Goal: Transaction & Acquisition: Purchase product/service

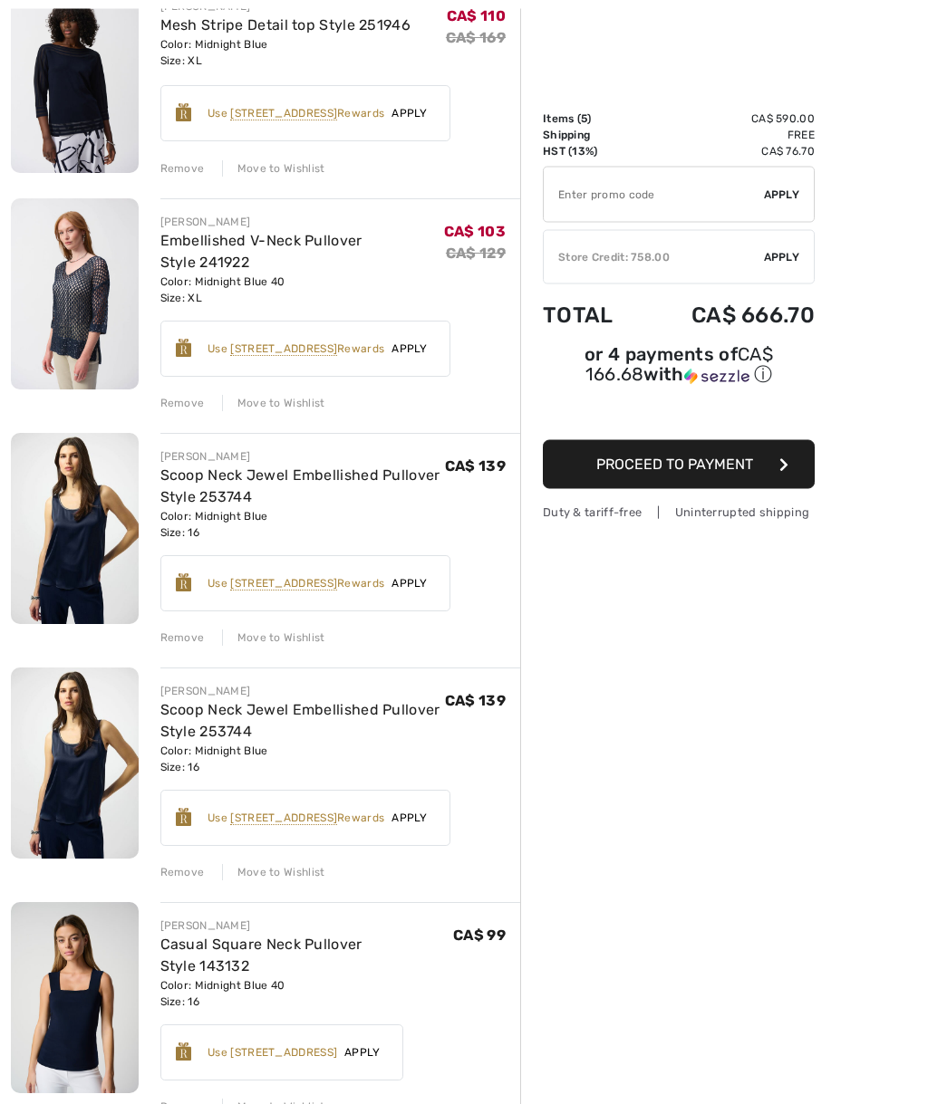
scroll to position [258, 0]
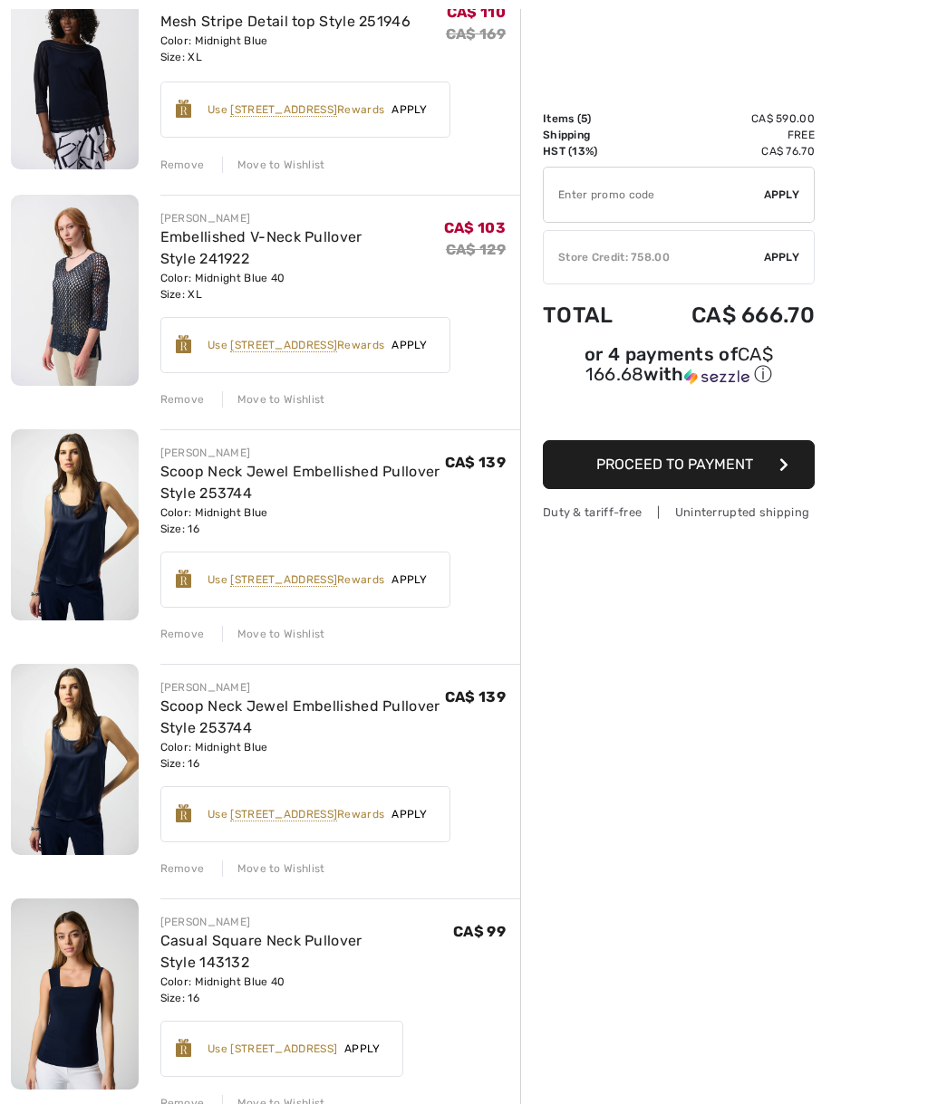
click at [194, 643] on div "JOSEPH RIBKOFF Mesh Stripe Detail top Style 251946 Color: Midnight Blue Size: X…" at bounding box center [265, 801] width 509 height 1645
click at [174, 872] on div "Remove" at bounding box center [182, 868] width 44 height 16
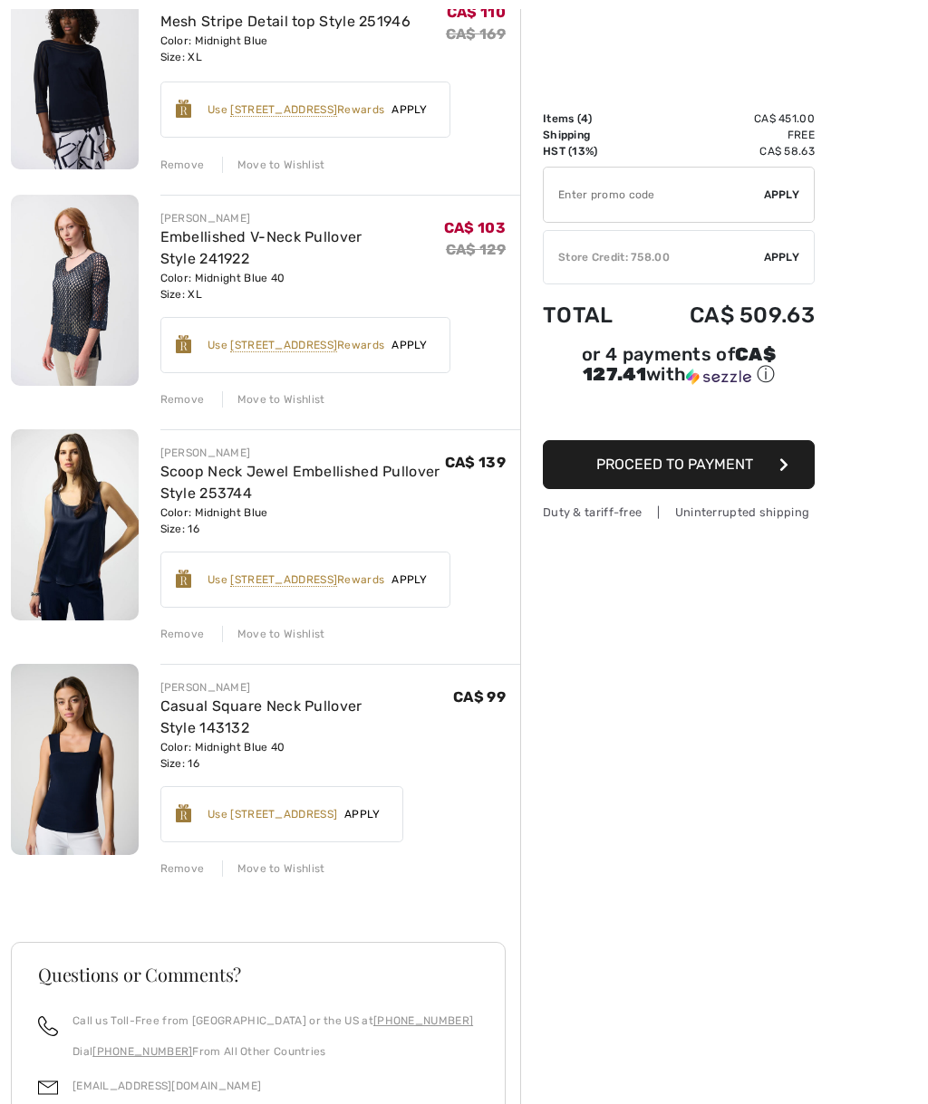
click at [183, 628] on div "Remove" at bounding box center [182, 634] width 44 height 16
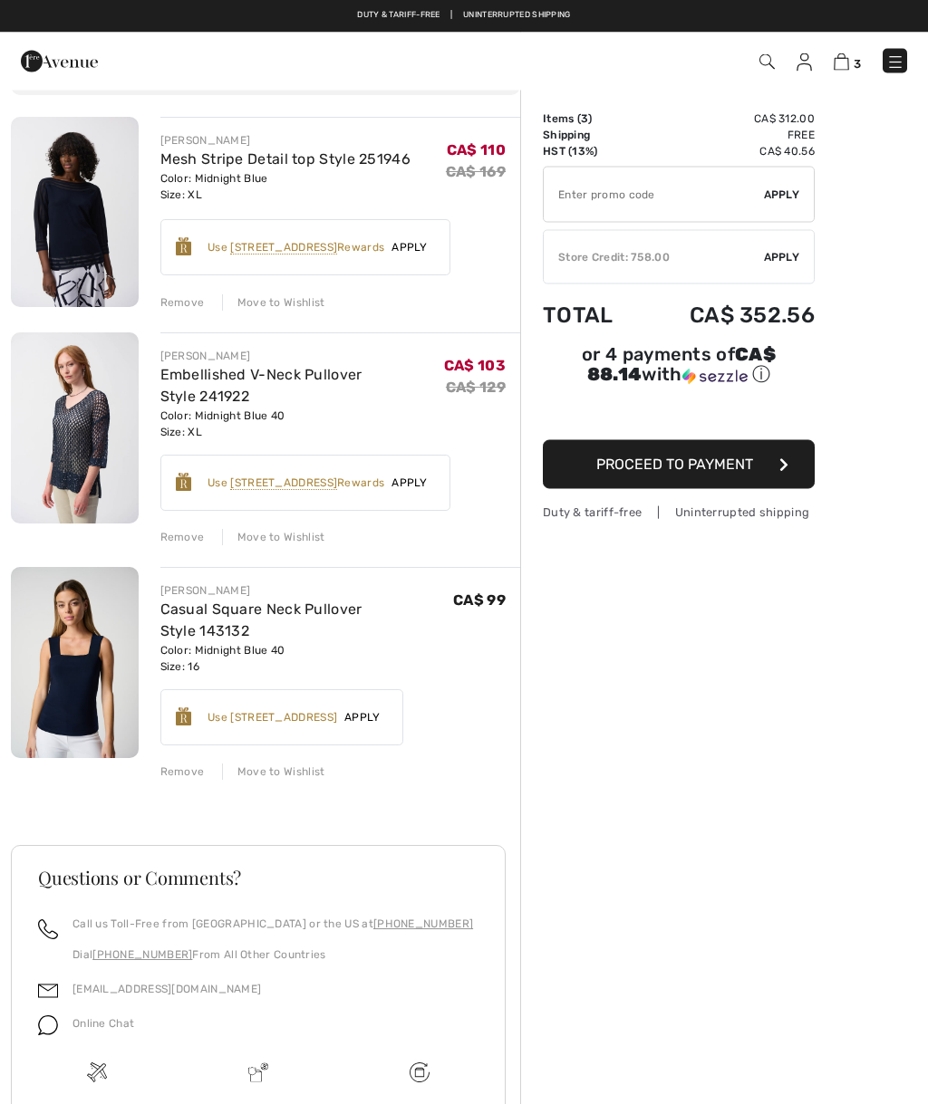
scroll to position [0, 0]
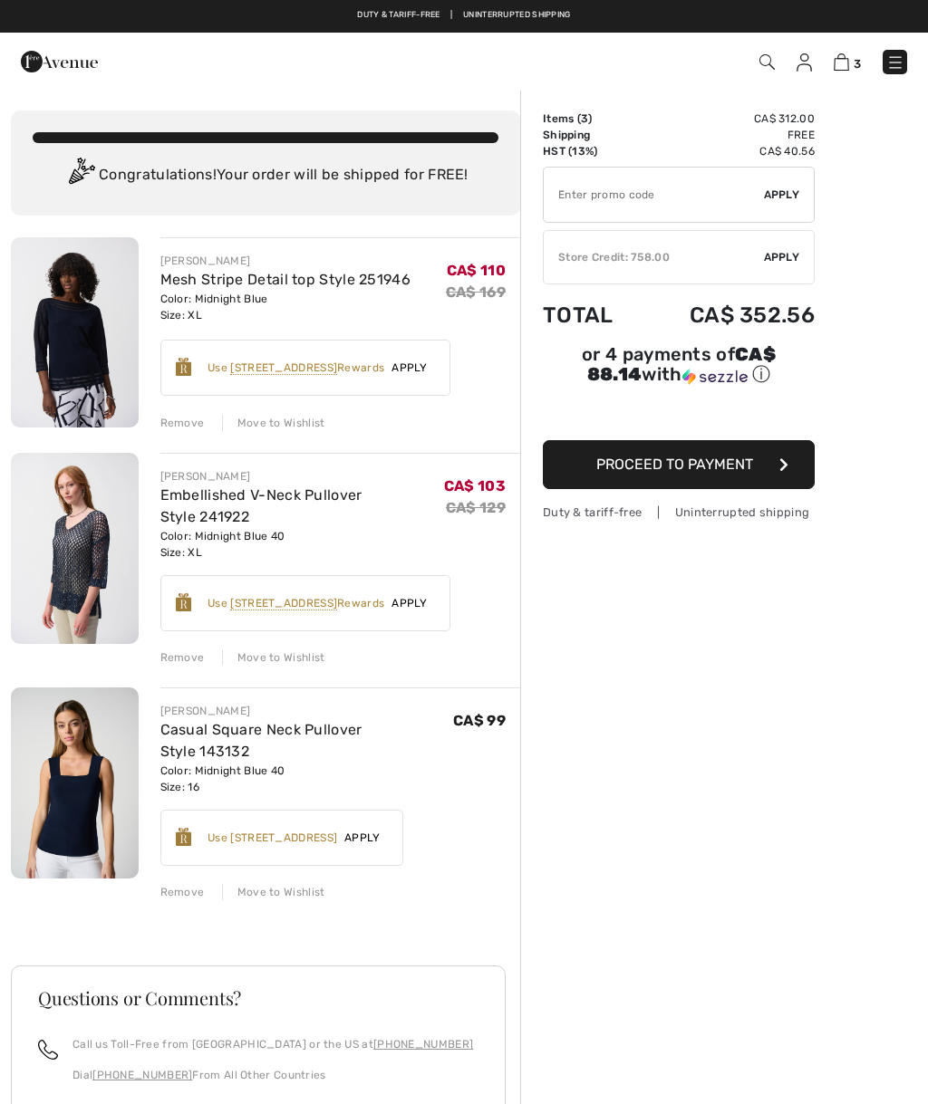
click at [78, 319] on img at bounding box center [75, 332] width 128 height 190
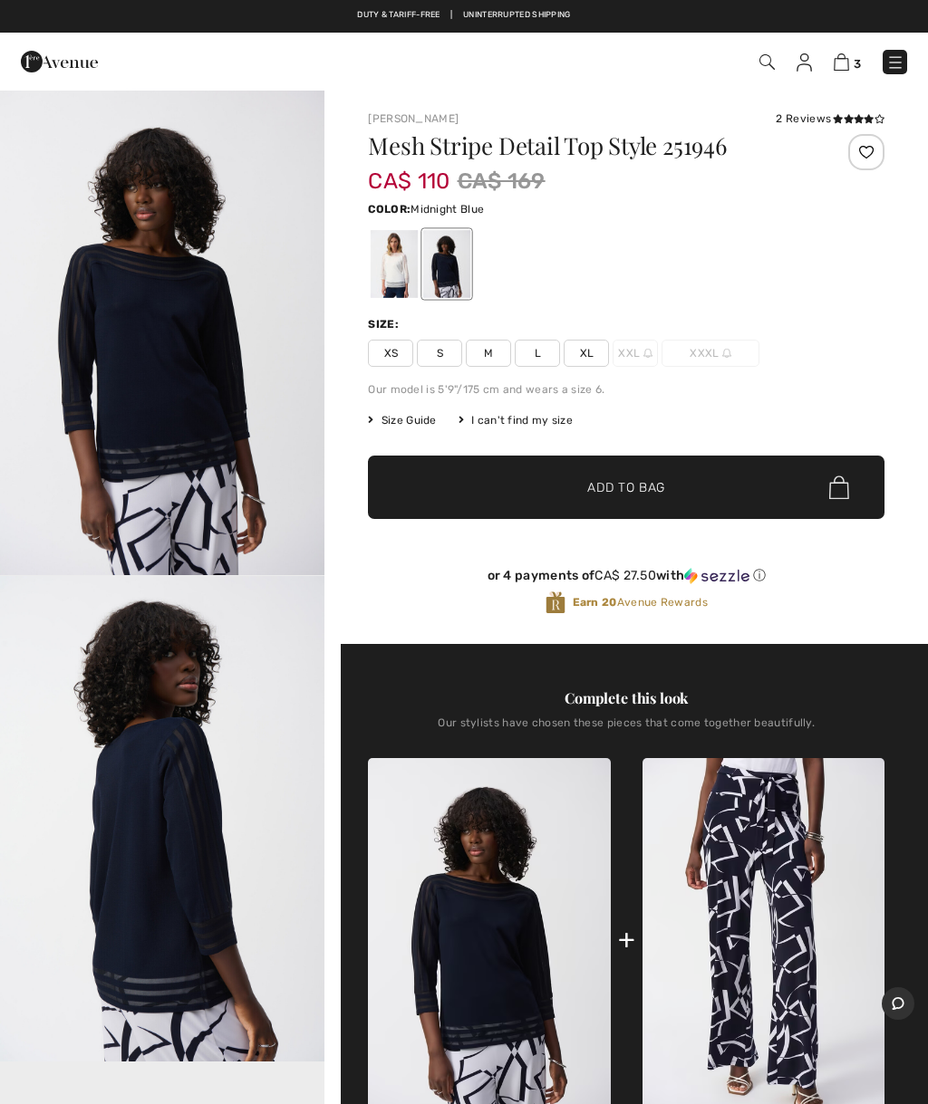
click at [834, 62] on img at bounding box center [840, 61] width 15 height 17
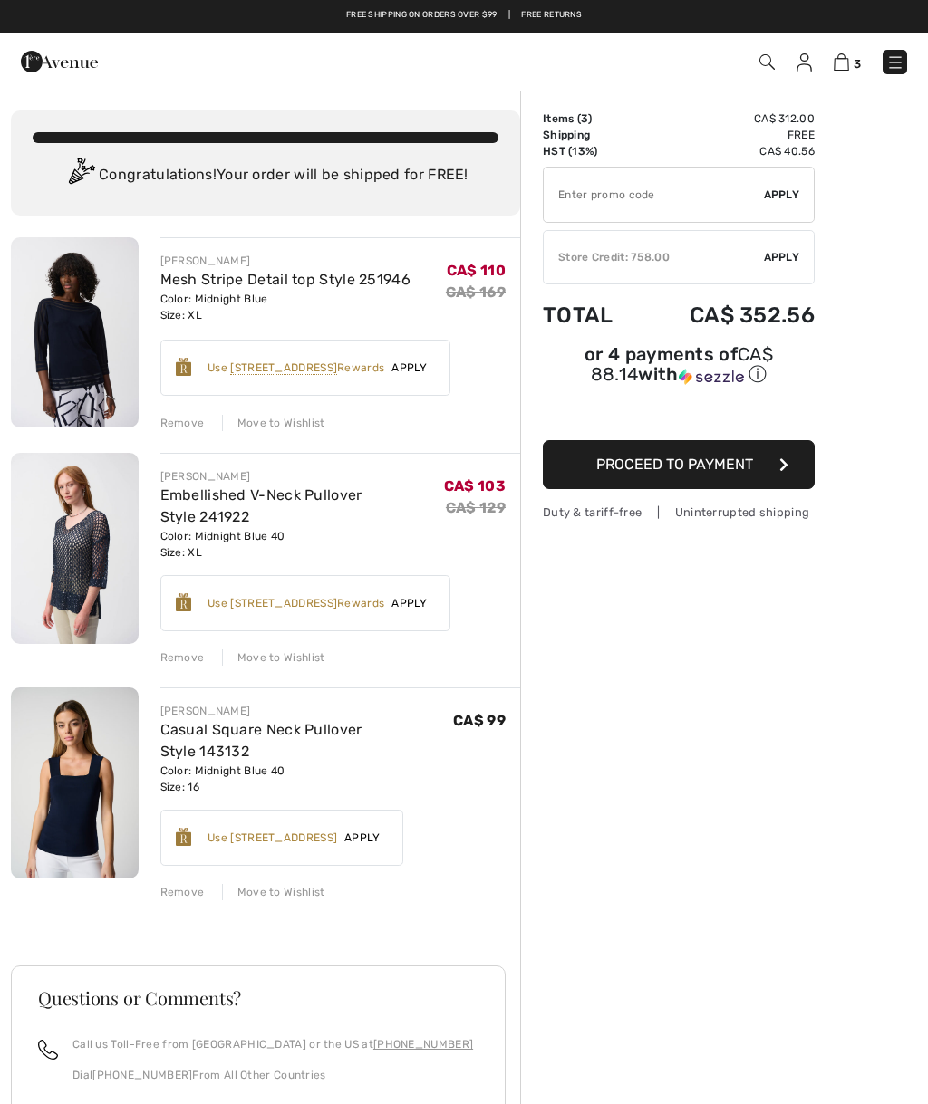
click at [770, 467] on button "Proceed to Payment" at bounding box center [679, 464] width 272 height 49
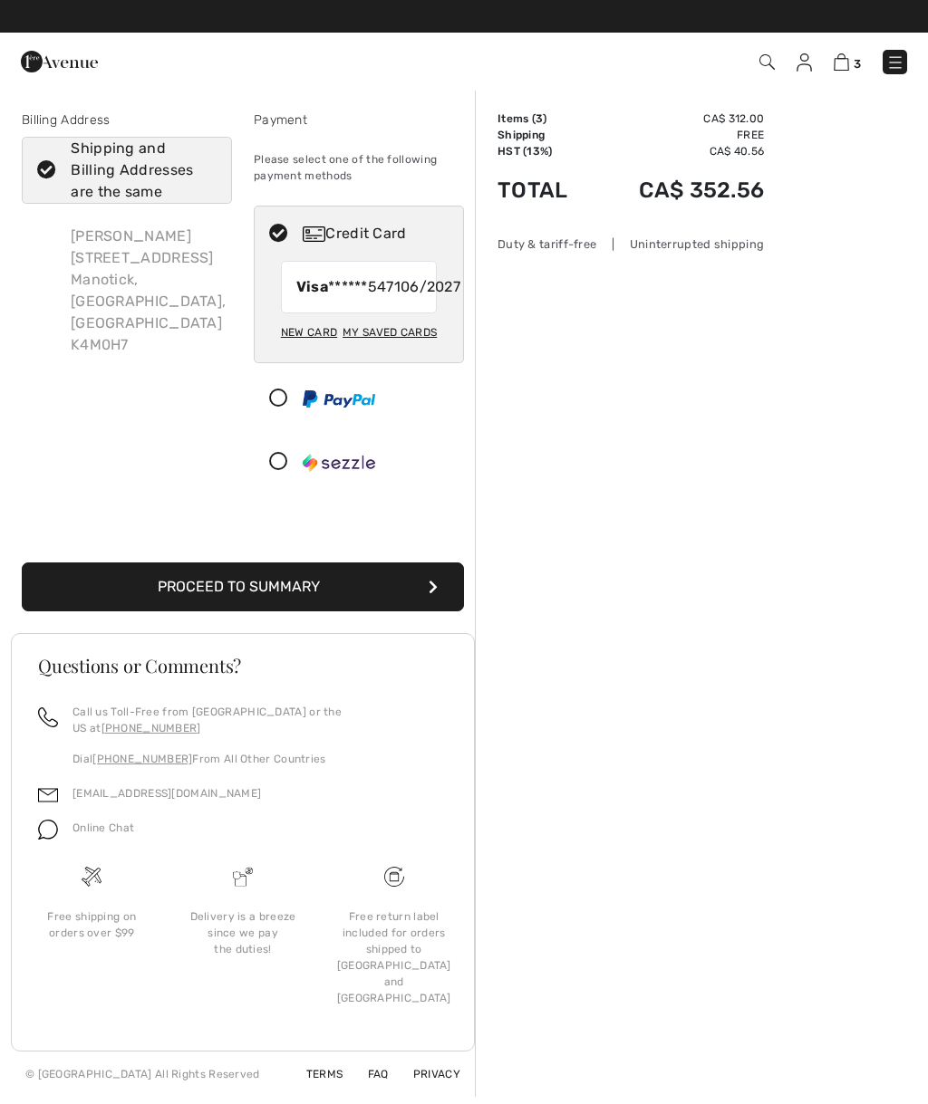
click at [421, 611] on button "Proceed to Summary" at bounding box center [243, 586] width 442 height 49
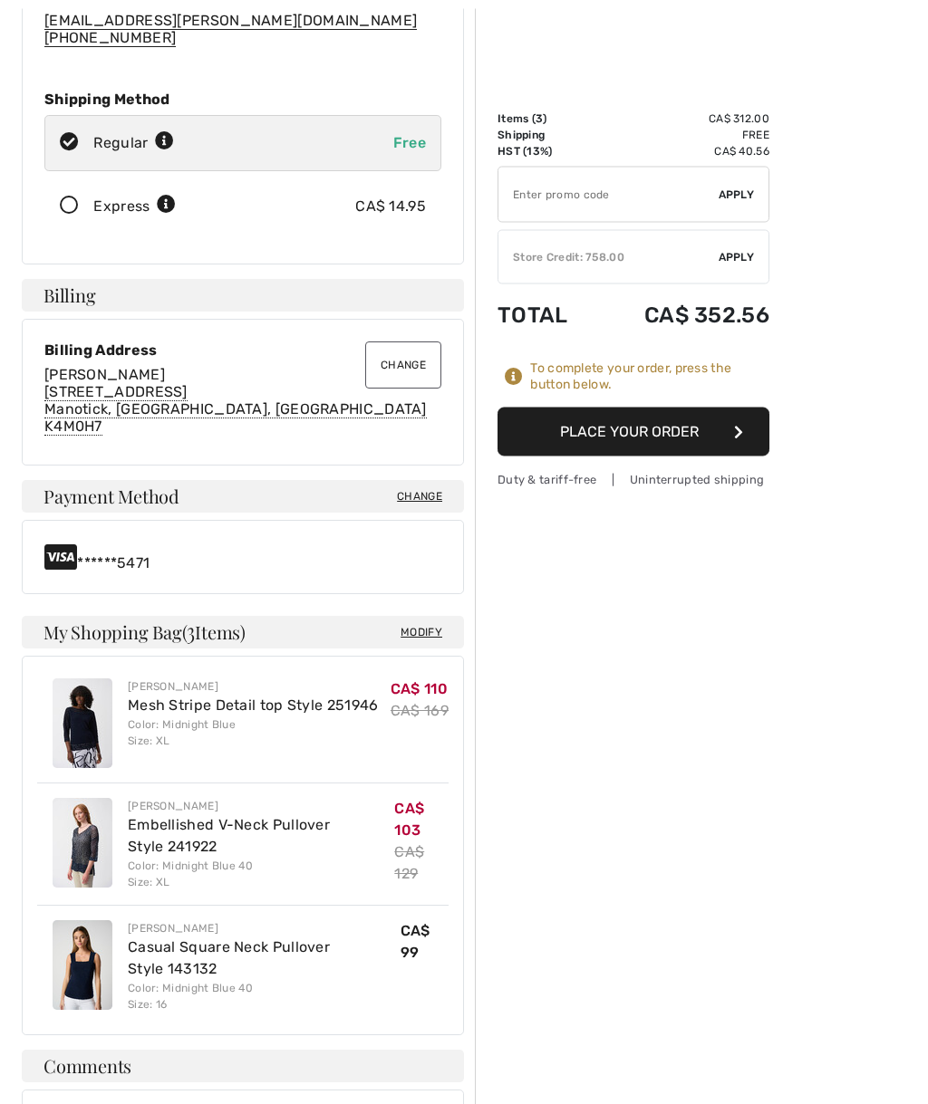
scroll to position [267, 0]
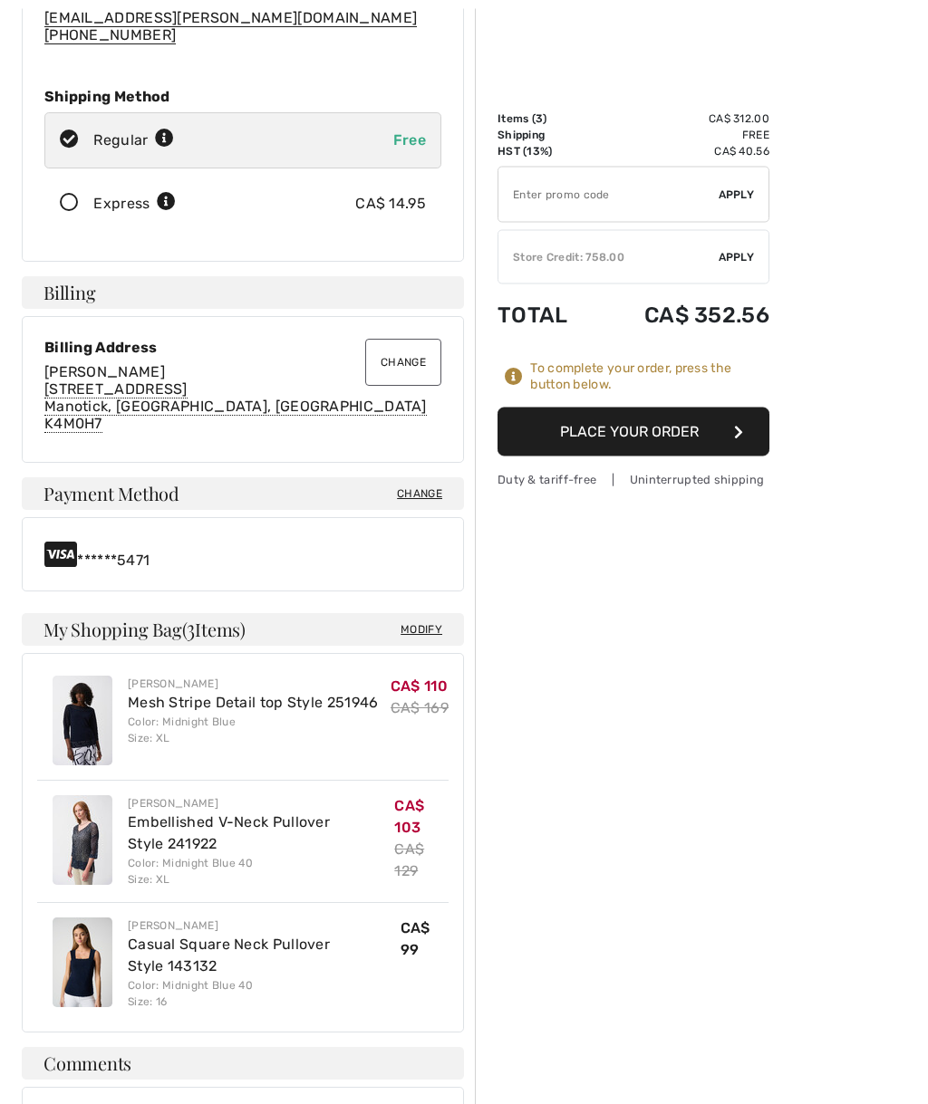
click at [424, 496] on span "Change" at bounding box center [419, 494] width 45 height 16
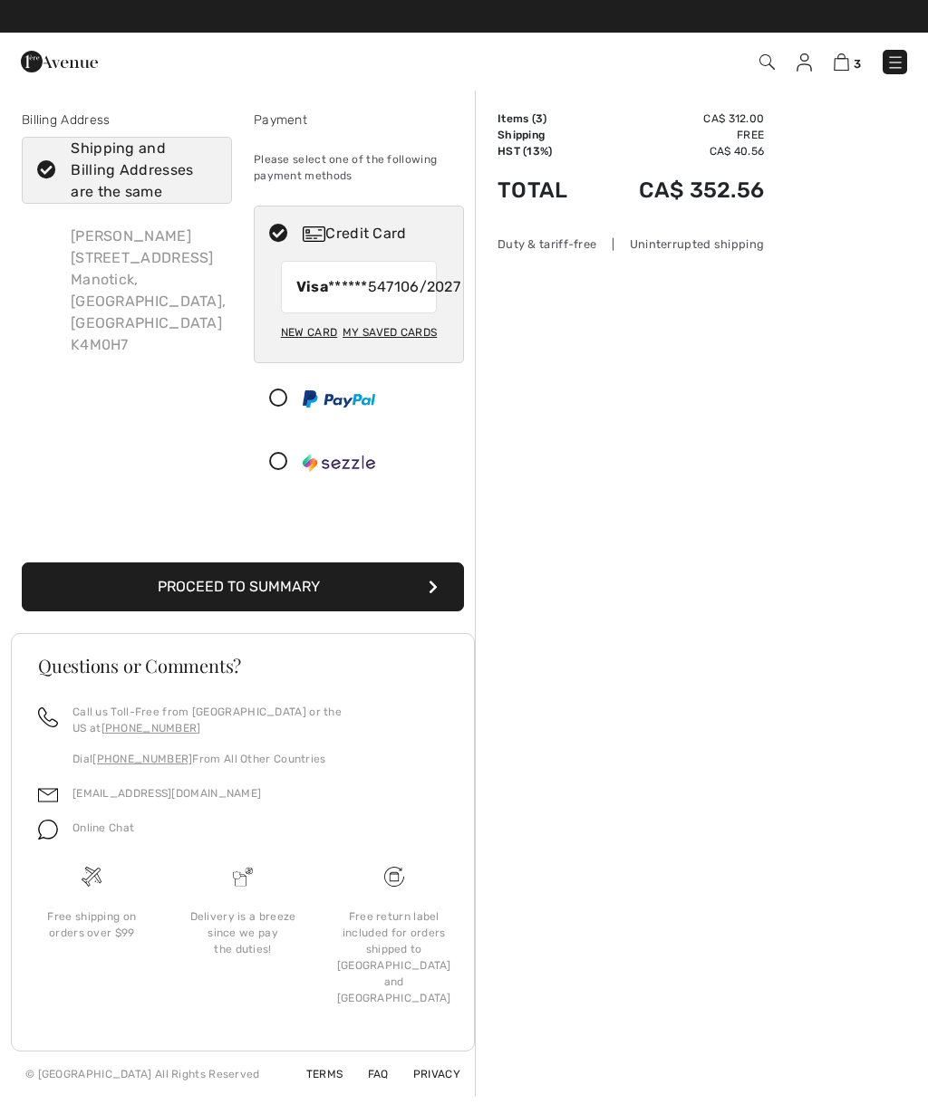
click at [429, 594] on icon "submit" at bounding box center [432, 587] width 9 height 14
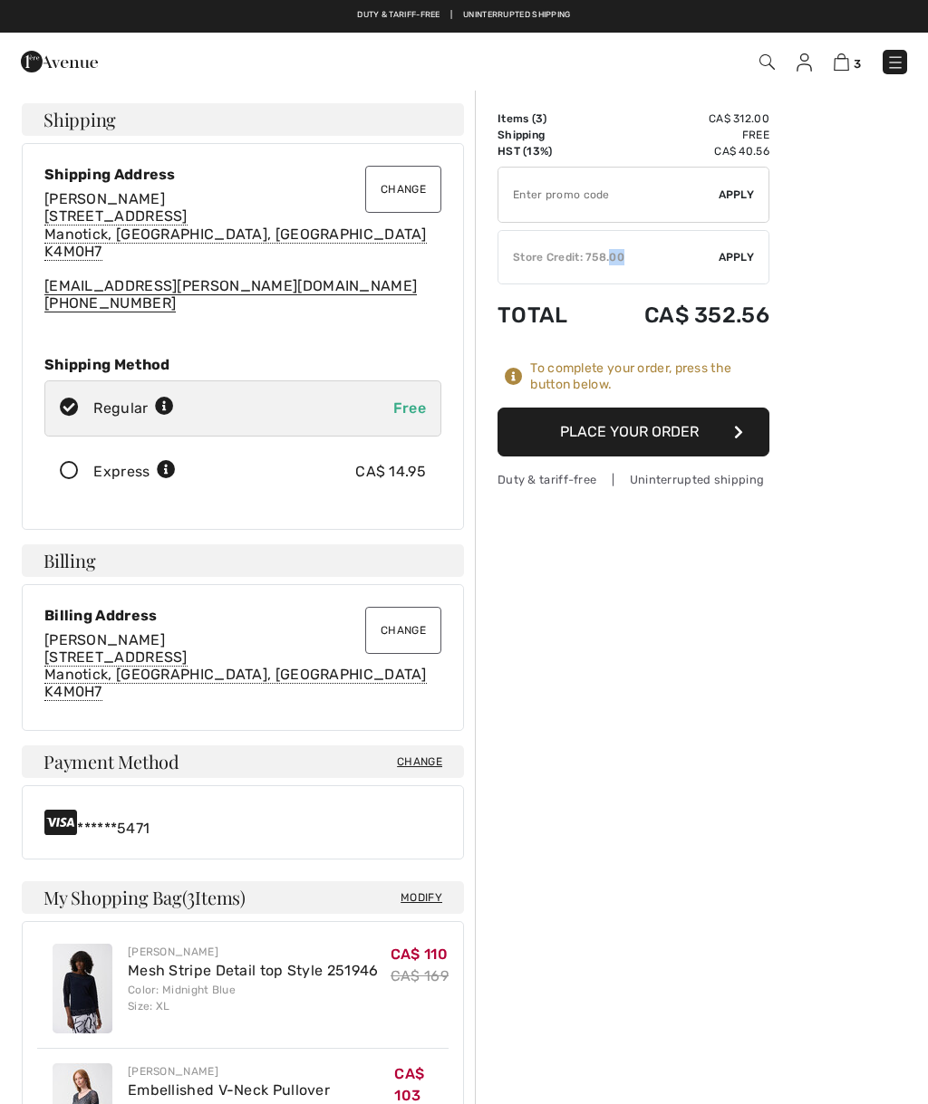
click at [845, 297] on div "Order Summary Details Items ( 3 ) CA$ 312.00 Promo code CA$ 0.00 Shipping Free …" at bounding box center [701, 1044] width 453 height 1910
click at [587, 266] on div "✔ Store Credit: 758.00 Apply Remove" at bounding box center [633, 257] width 272 height 54
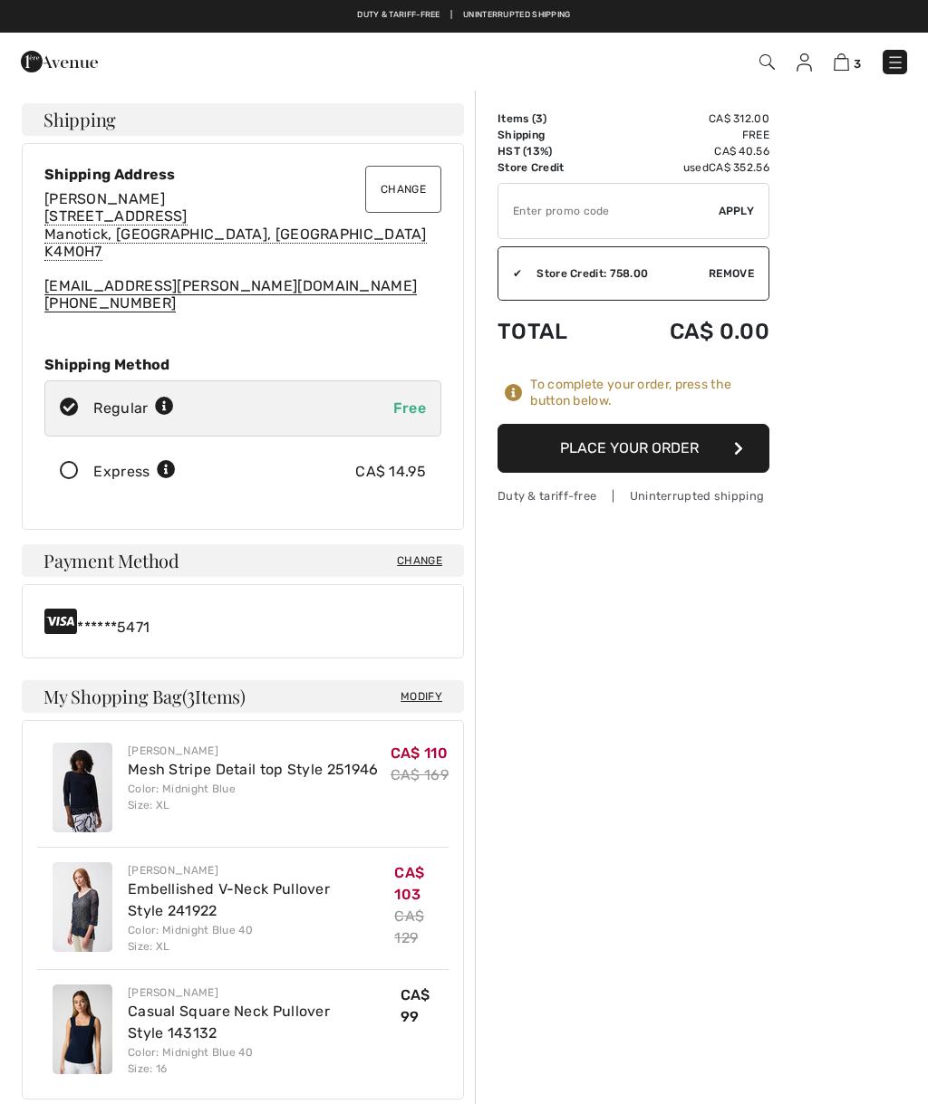
click at [710, 452] on button "Place Your Order" at bounding box center [633, 448] width 272 height 49
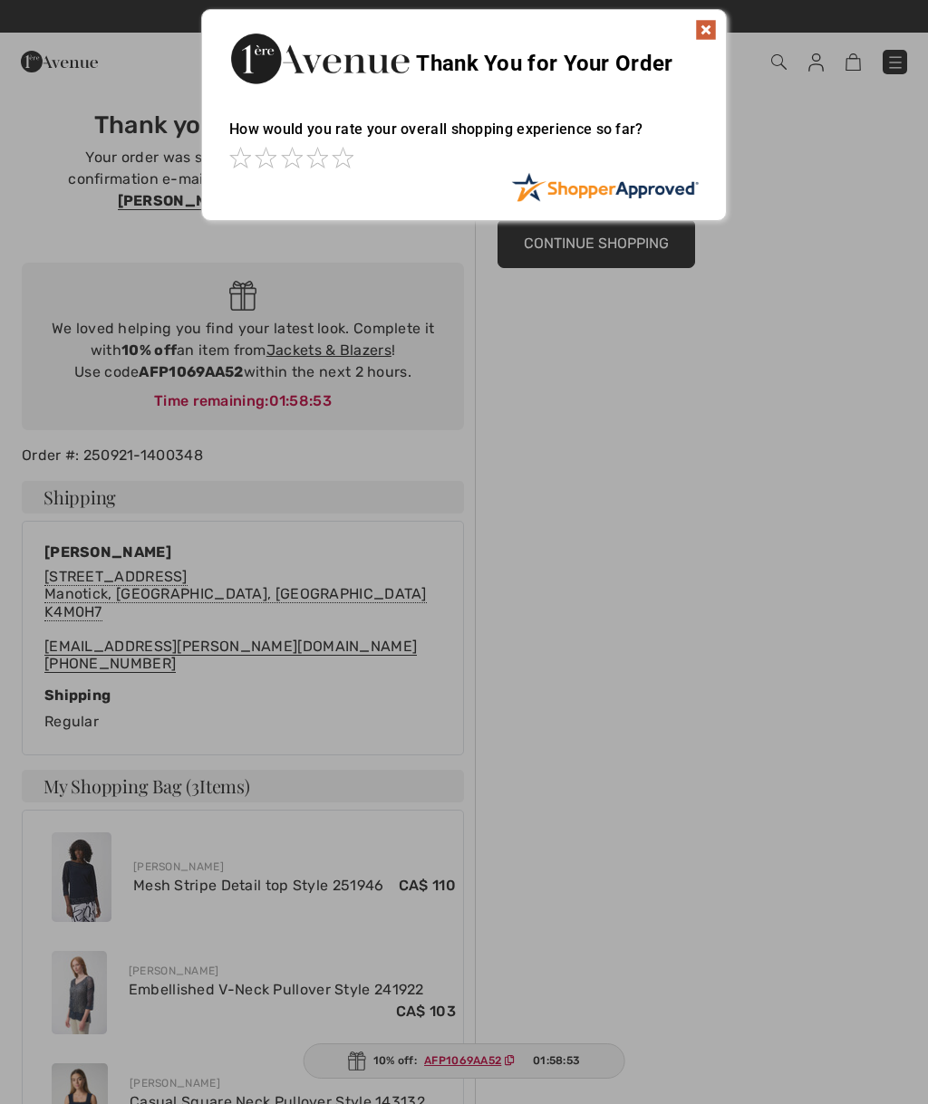
click at [710, 34] on img at bounding box center [706, 30] width 22 height 22
